Goal: Information Seeking & Learning: Learn about a topic

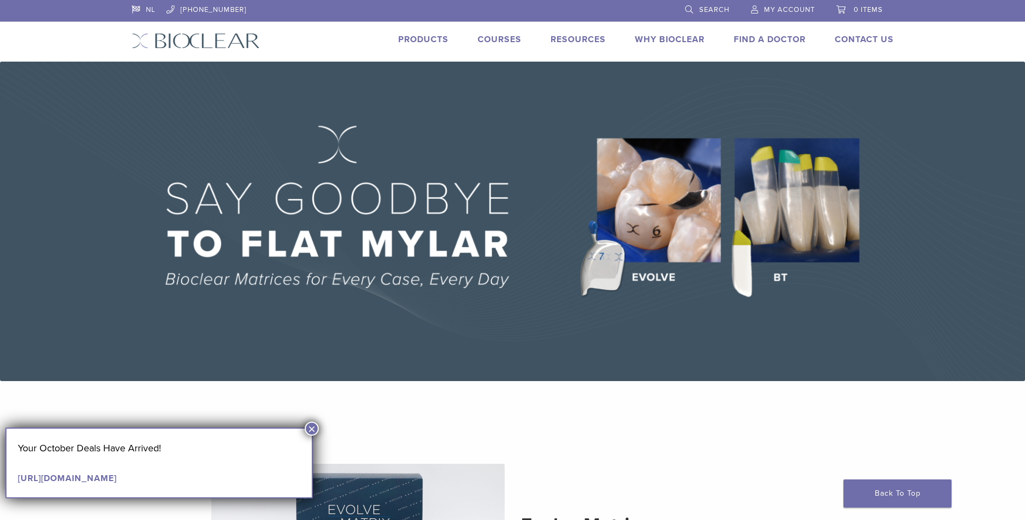
click at [309, 425] on button "×" at bounding box center [312, 428] width 14 height 14
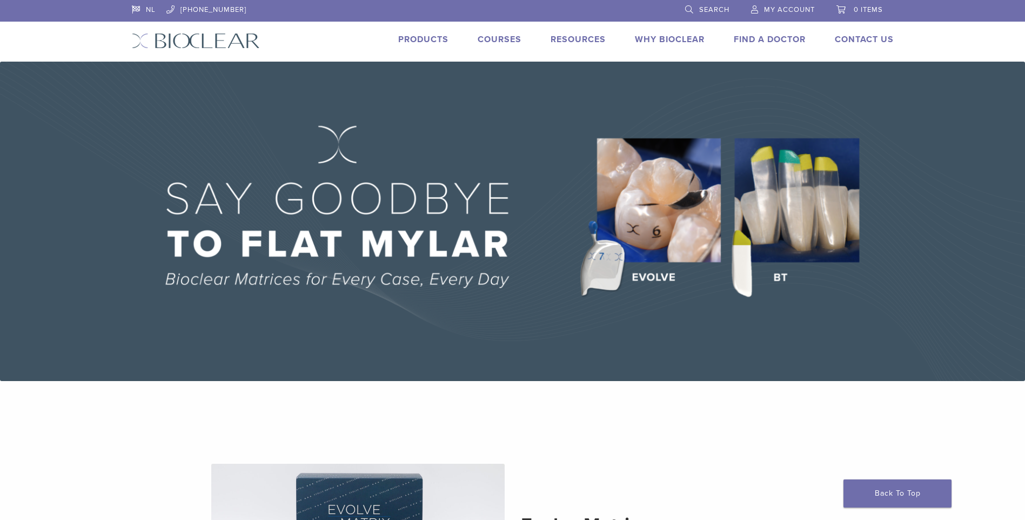
click at [678, 247] on img at bounding box center [512, 221] width 1025 height 319
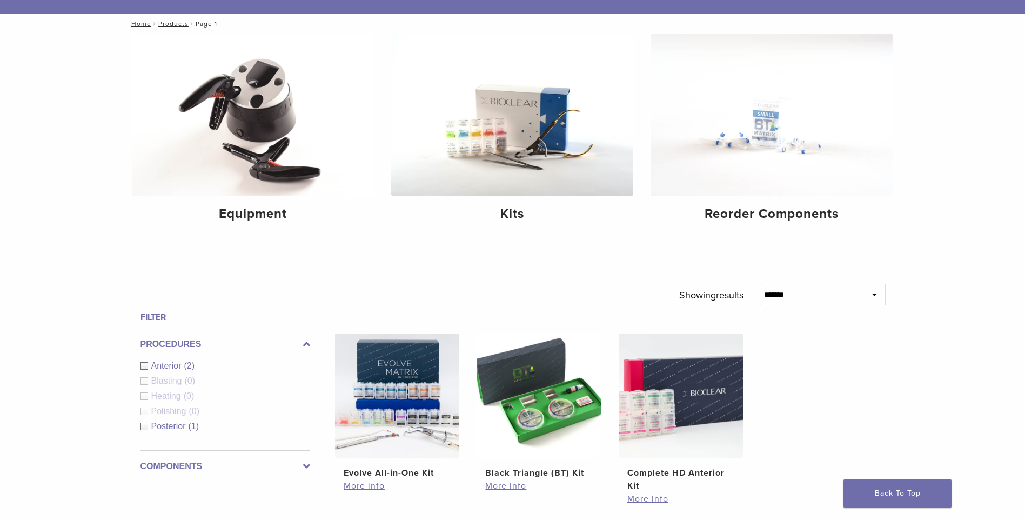
scroll to position [162, 0]
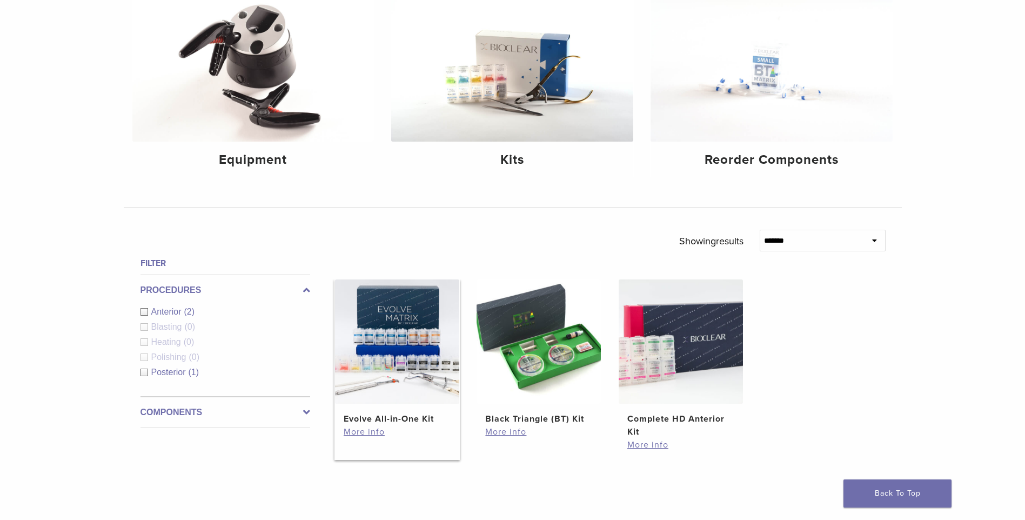
click at [411, 359] on img at bounding box center [397, 341] width 124 height 124
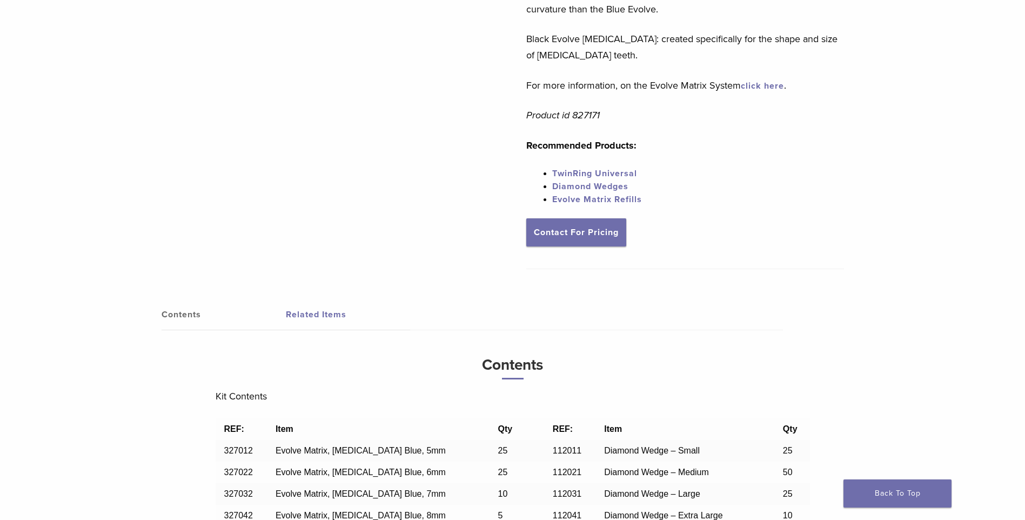
scroll to position [324, 0]
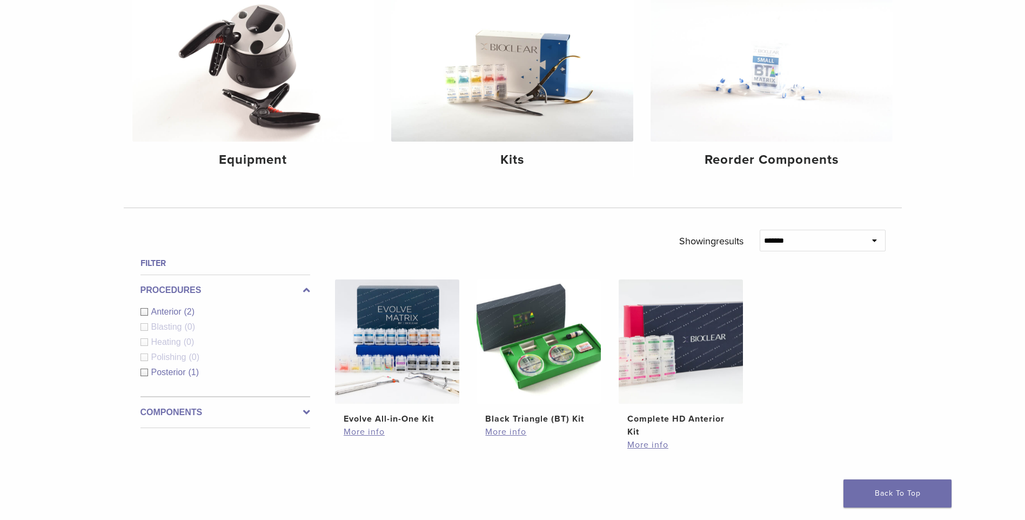
scroll to position [270, 0]
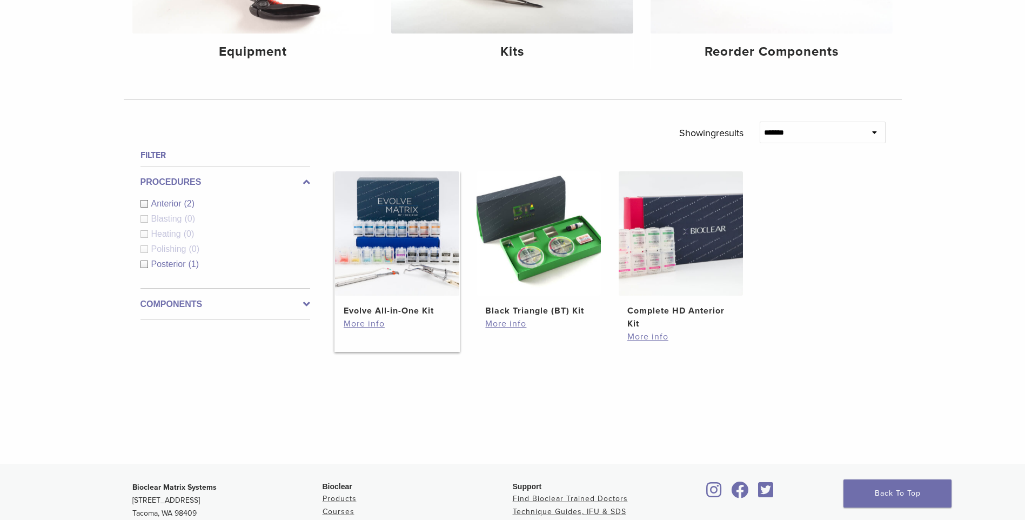
click at [391, 272] on img at bounding box center [397, 233] width 124 height 124
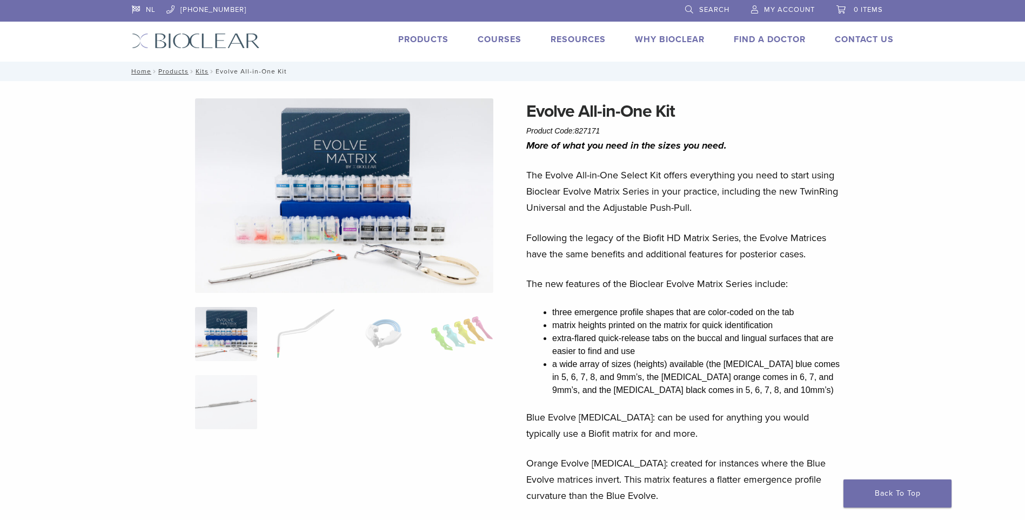
scroll to position [270, 0]
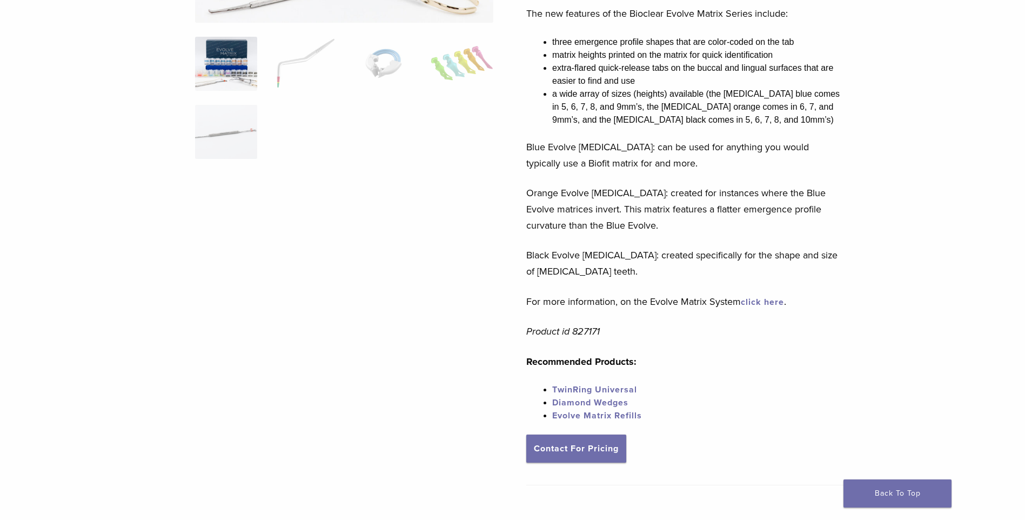
click at [775, 302] on link "click here" at bounding box center [762, 302] width 43 height 11
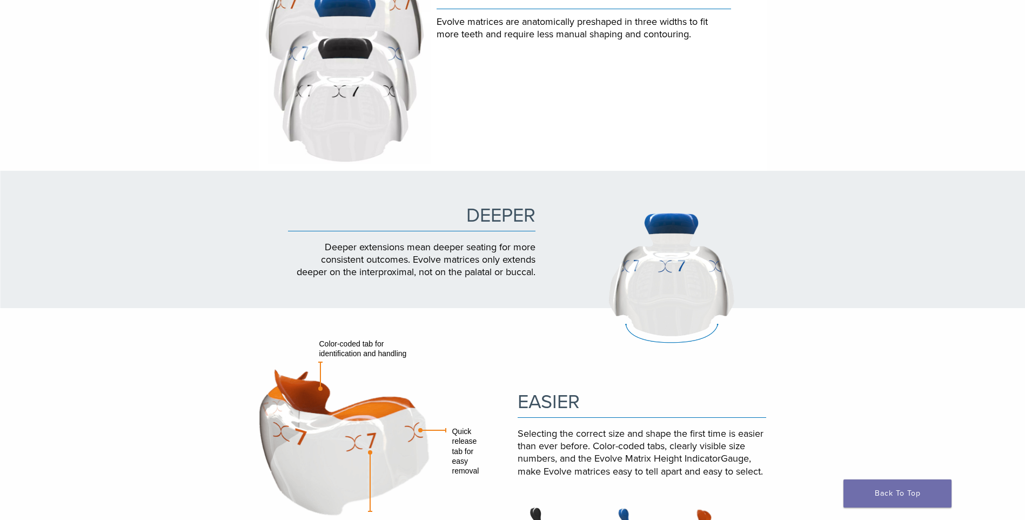
scroll to position [594, 0]
